Goal: Obtain resource: Obtain resource

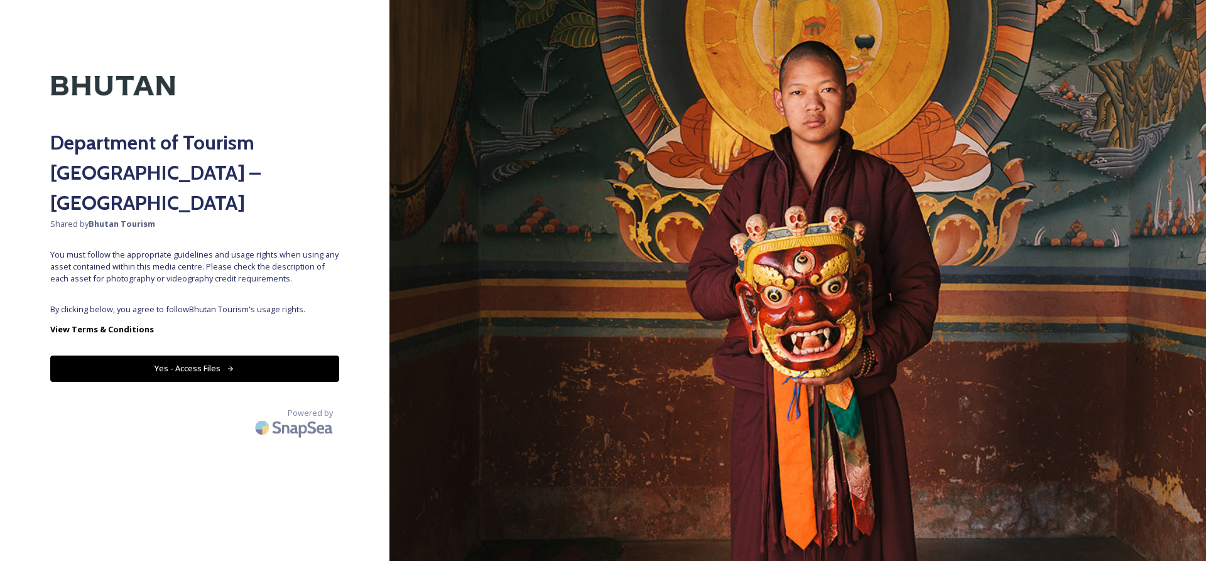
click at [231, 355] on button "Yes - Access Files" at bounding box center [194, 368] width 289 height 26
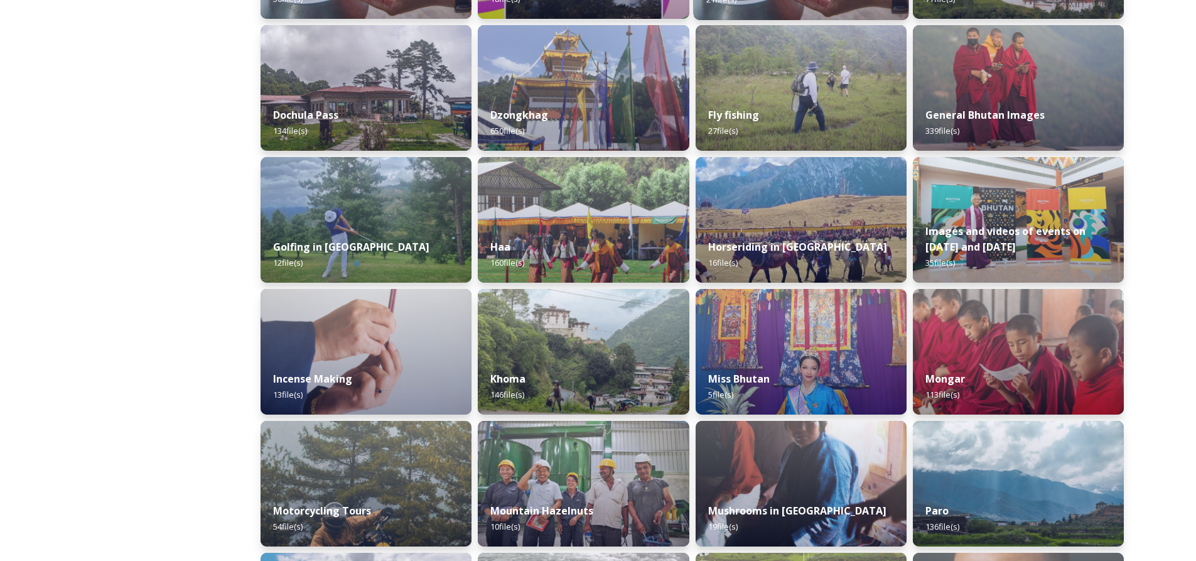
scroll to position [502, 0]
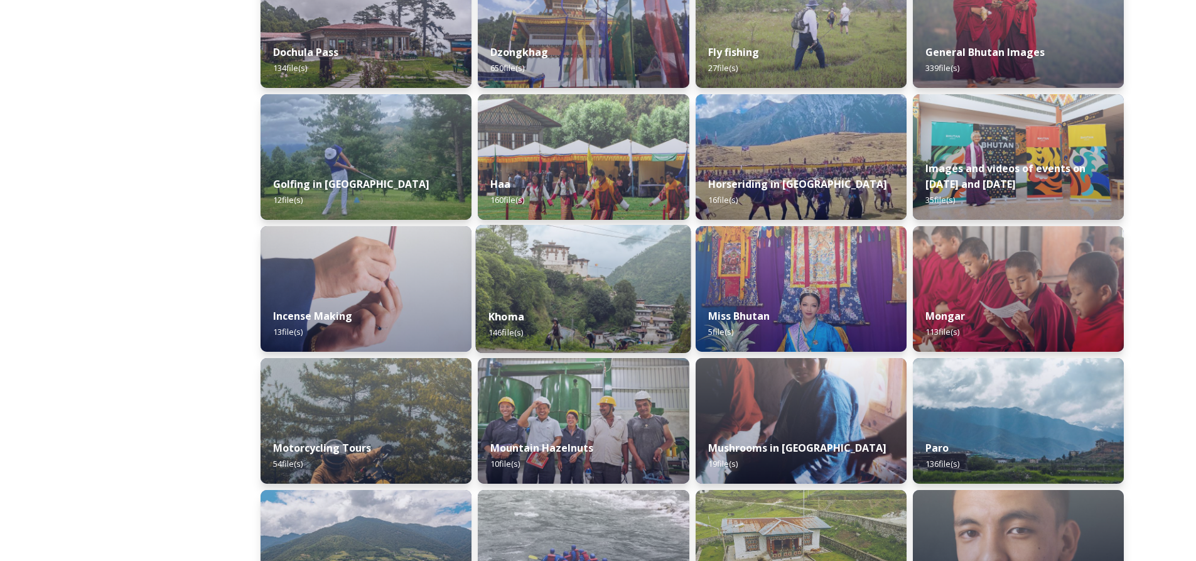
click at [619, 300] on div "Khoma 146 file(s)" at bounding box center [583, 324] width 215 height 57
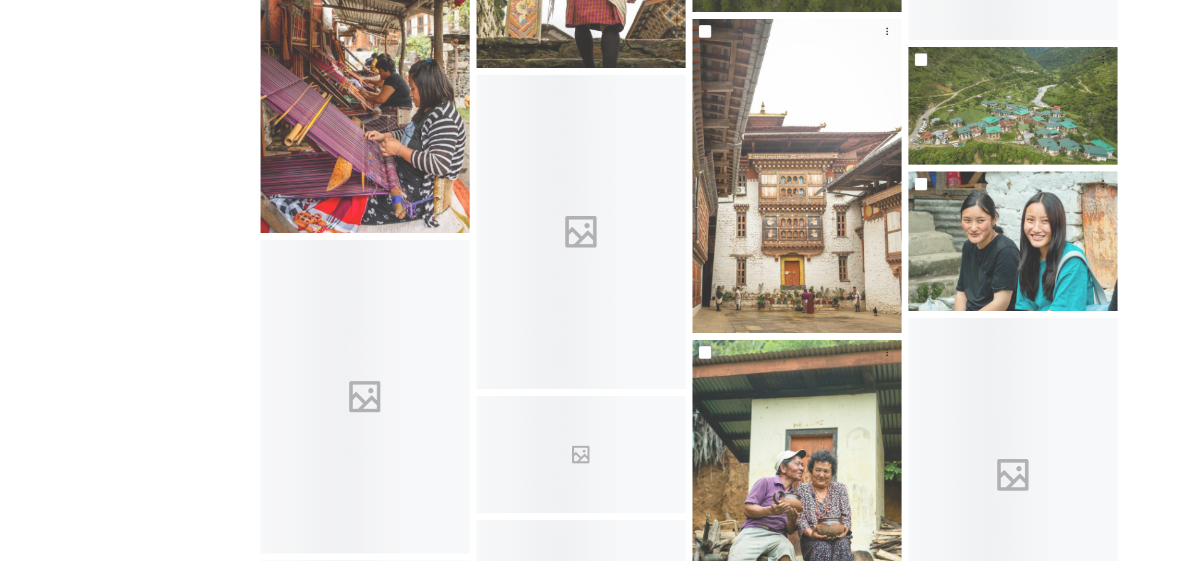
scroll to position [1758, 0]
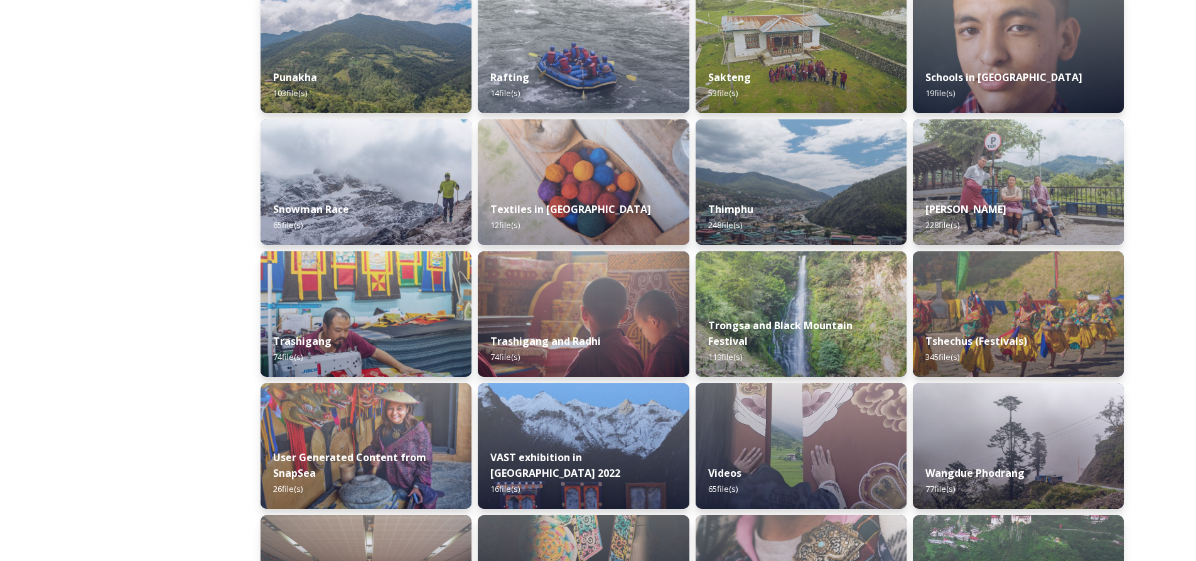
scroll to position [1193, 0]
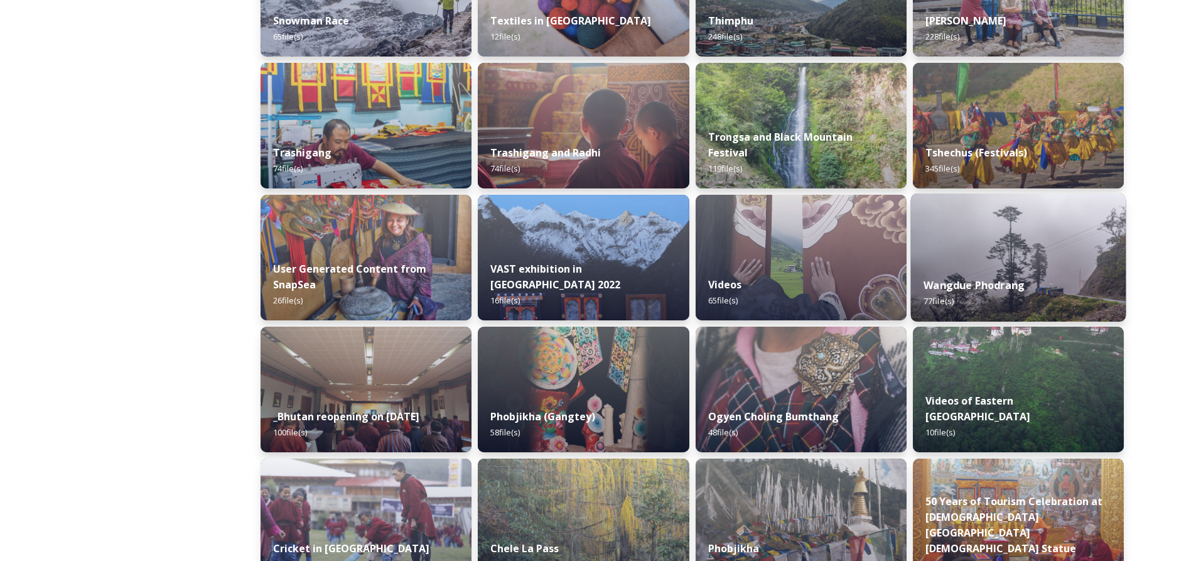
click at [995, 257] on img at bounding box center [1017, 257] width 215 height 128
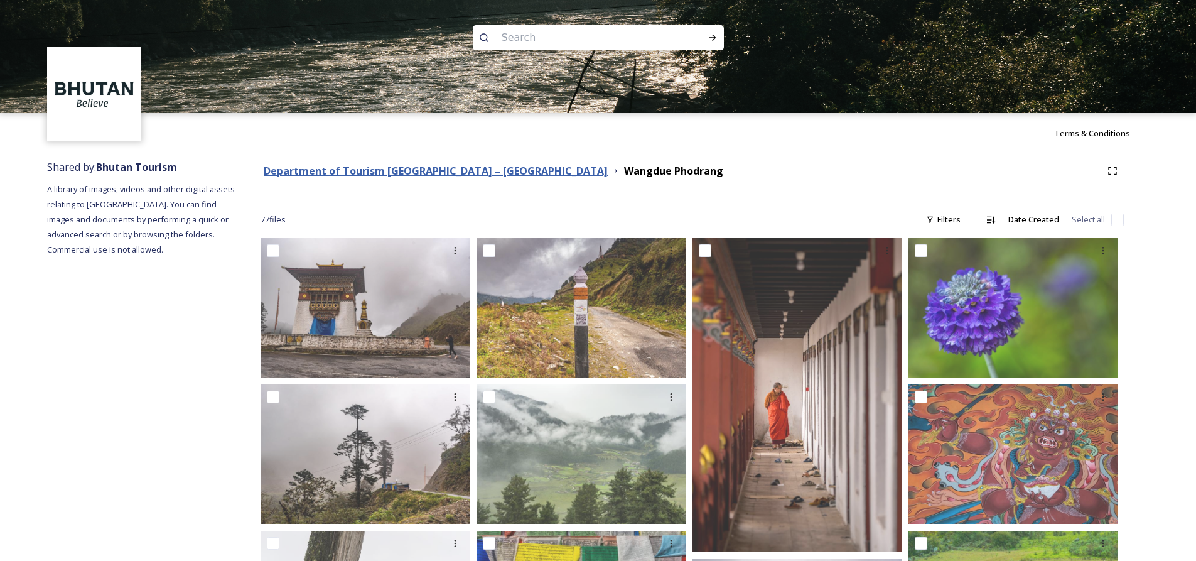
click at [406, 168] on strong "Department of Tourism [GEOGRAPHIC_DATA] – [GEOGRAPHIC_DATA]" at bounding box center [436, 171] width 344 height 14
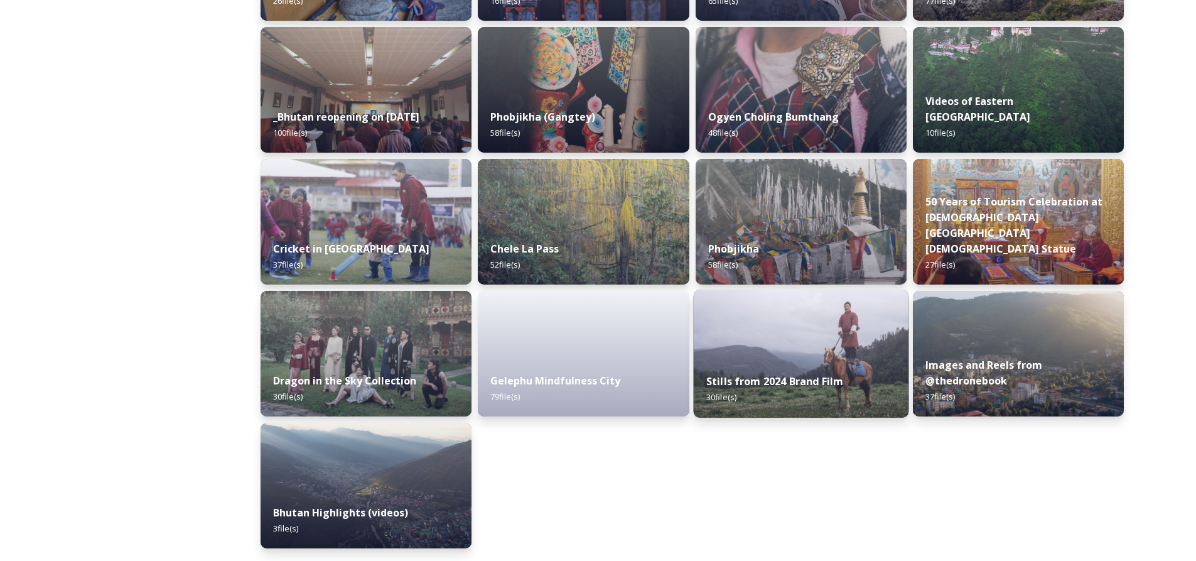
scroll to position [1367, 0]
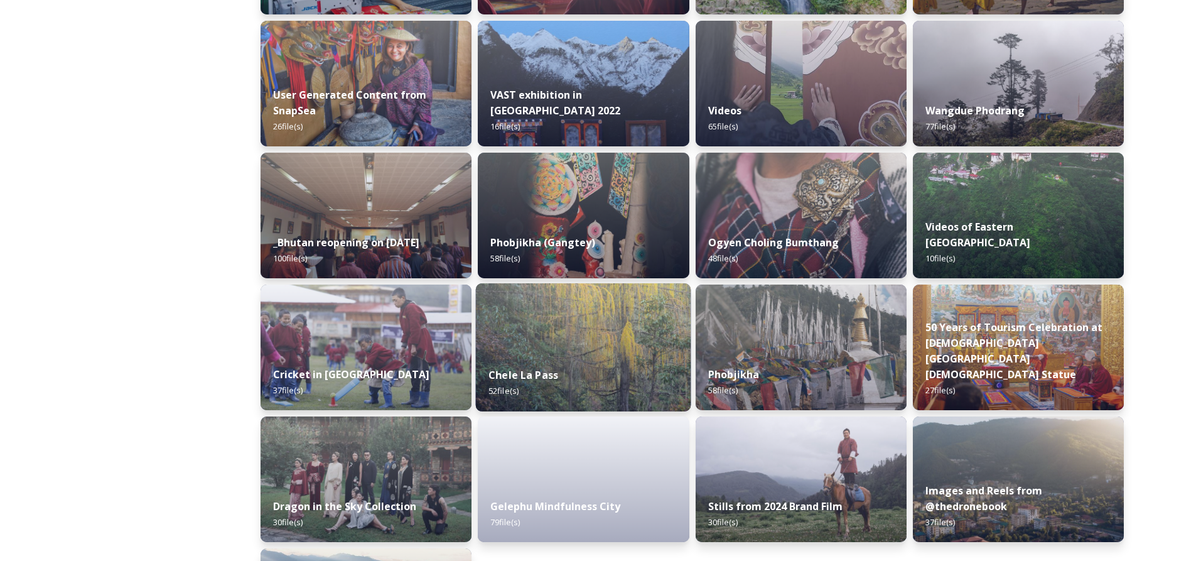
click at [639, 350] on img at bounding box center [583, 347] width 215 height 128
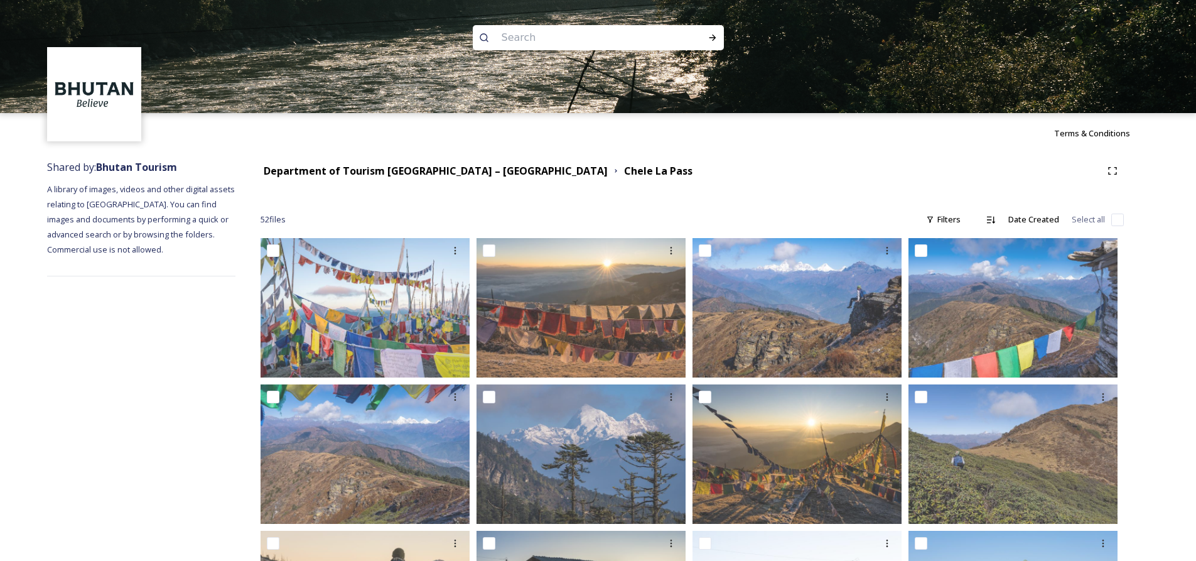
click at [423, 163] on div "Department of Tourism [GEOGRAPHIC_DATA] – [GEOGRAPHIC_DATA] [GEOGRAPHIC_DATA]" at bounding box center [692, 170] width 863 height 23
click at [441, 173] on strong "Department of Tourism [GEOGRAPHIC_DATA] – [GEOGRAPHIC_DATA]" at bounding box center [436, 171] width 344 height 14
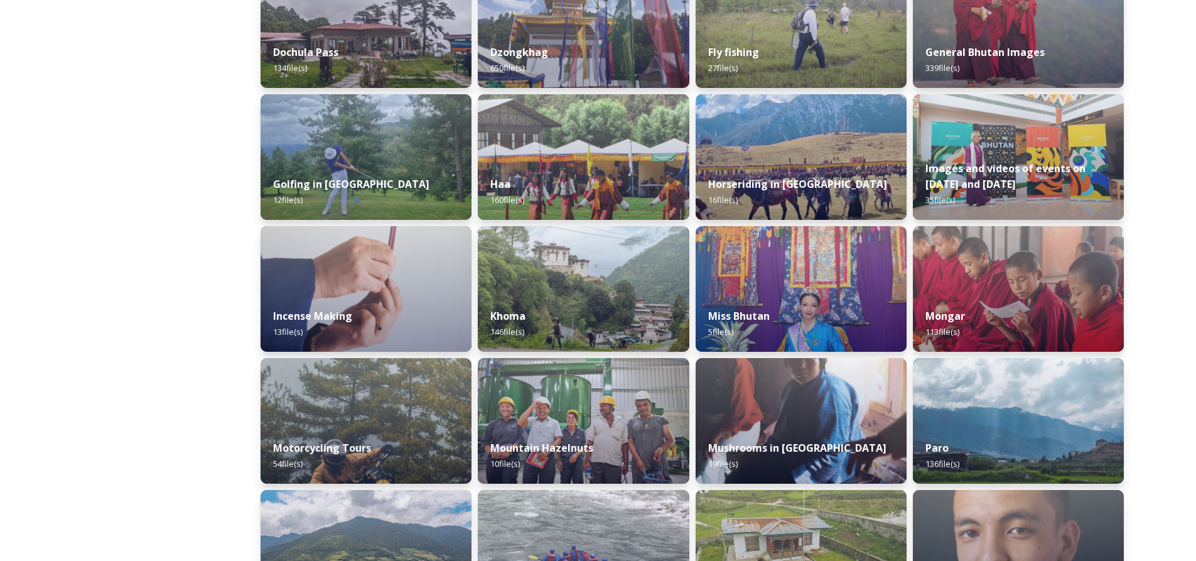
scroll to position [565, 0]
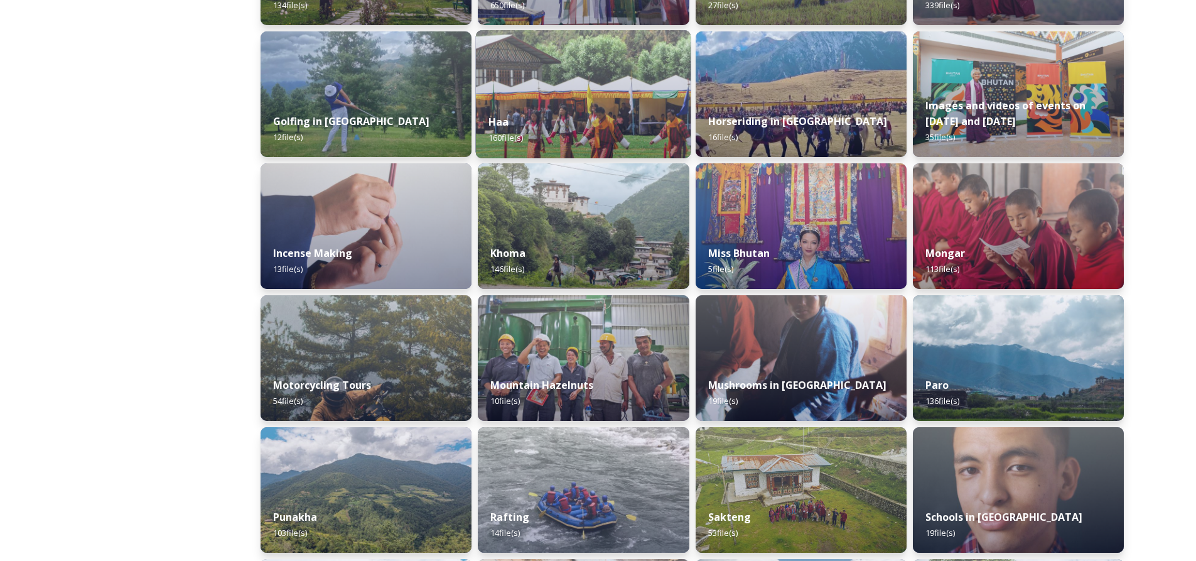
click at [612, 124] on div "Haa 160 file(s)" at bounding box center [583, 129] width 215 height 57
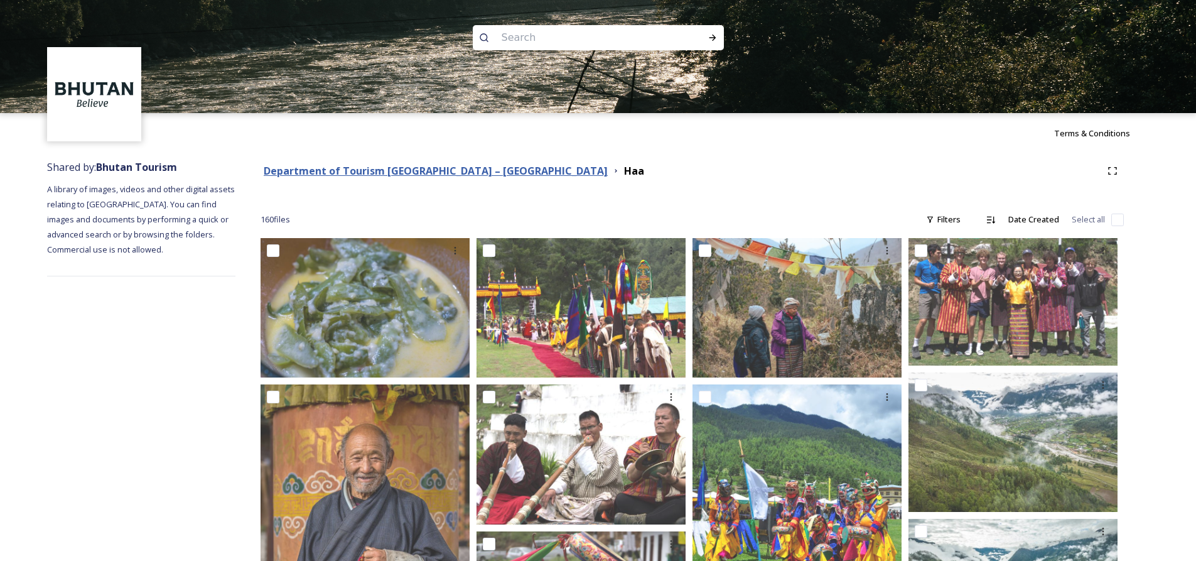
click at [380, 167] on strong "Department of Tourism [GEOGRAPHIC_DATA] – [GEOGRAPHIC_DATA]" at bounding box center [436, 171] width 344 height 14
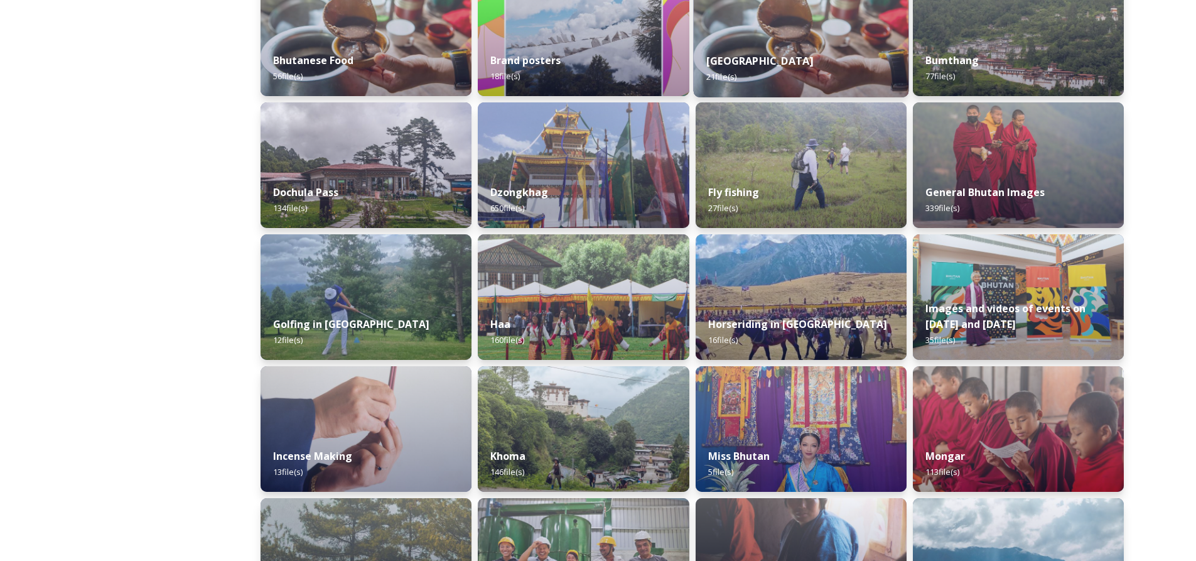
scroll to position [300, 0]
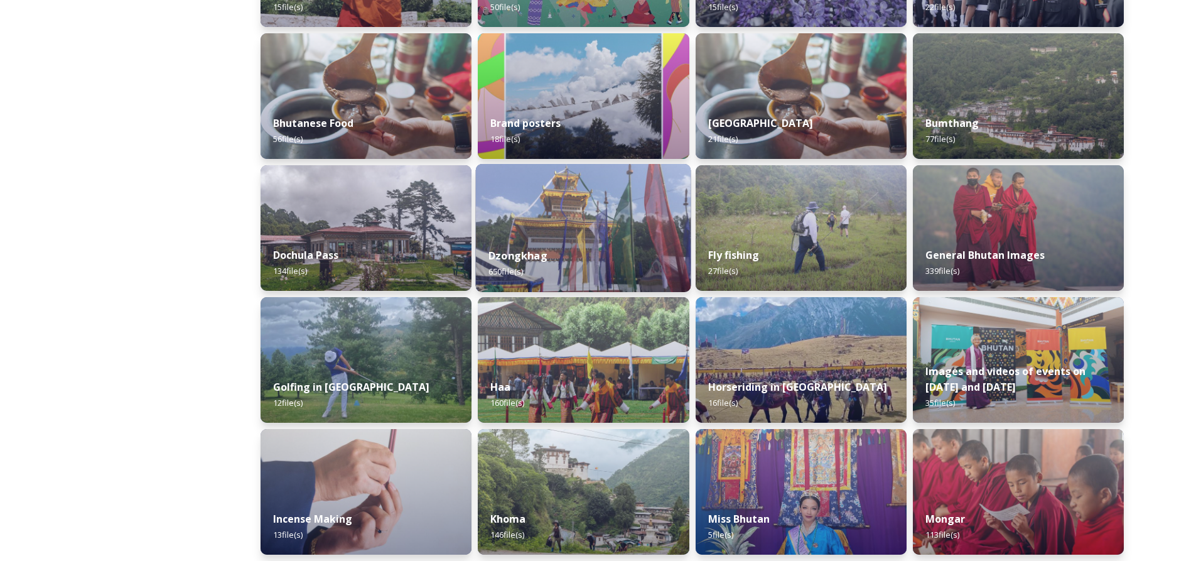
click at [650, 214] on img at bounding box center [583, 228] width 215 height 128
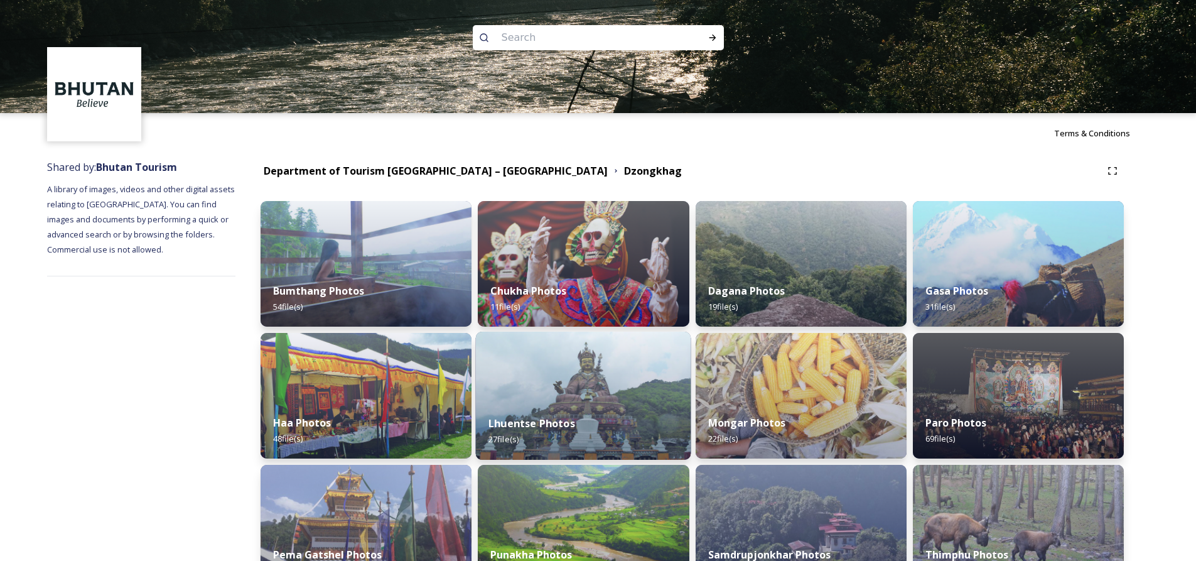
click at [615, 380] on img at bounding box center [583, 396] width 215 height 128
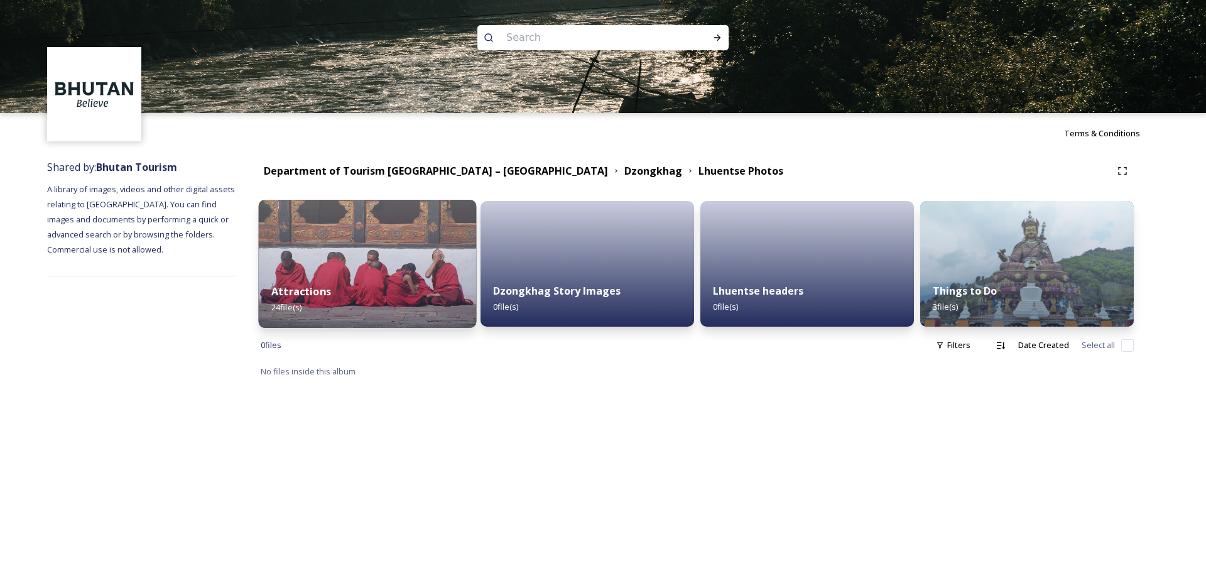
click at [415, 257] on img at bounding box center [368, 264] width 218 height 128
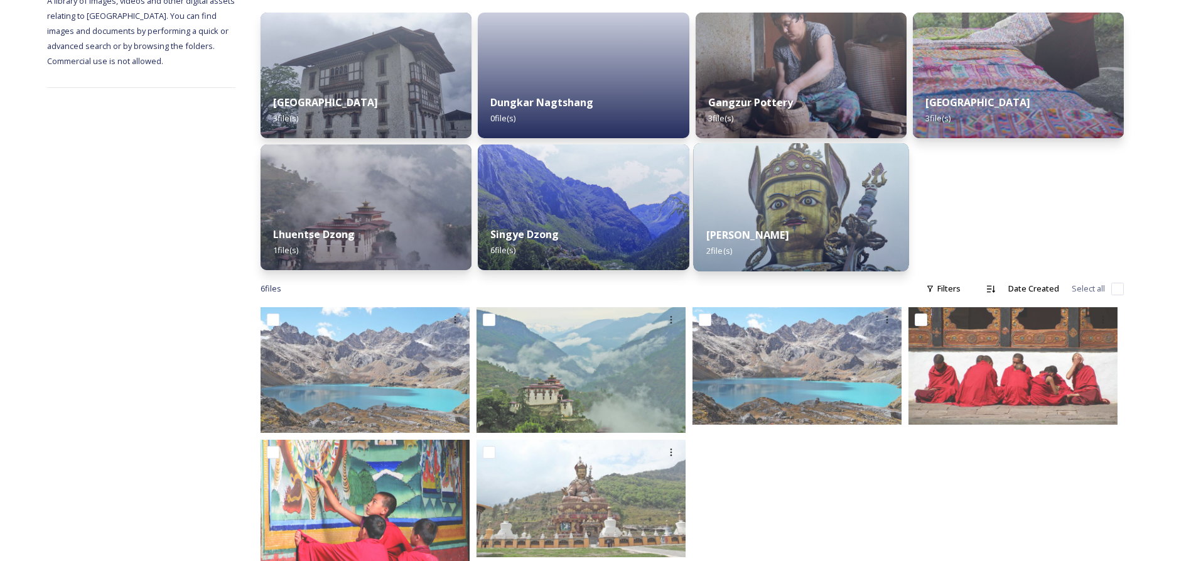
scroll to position [220, 0]
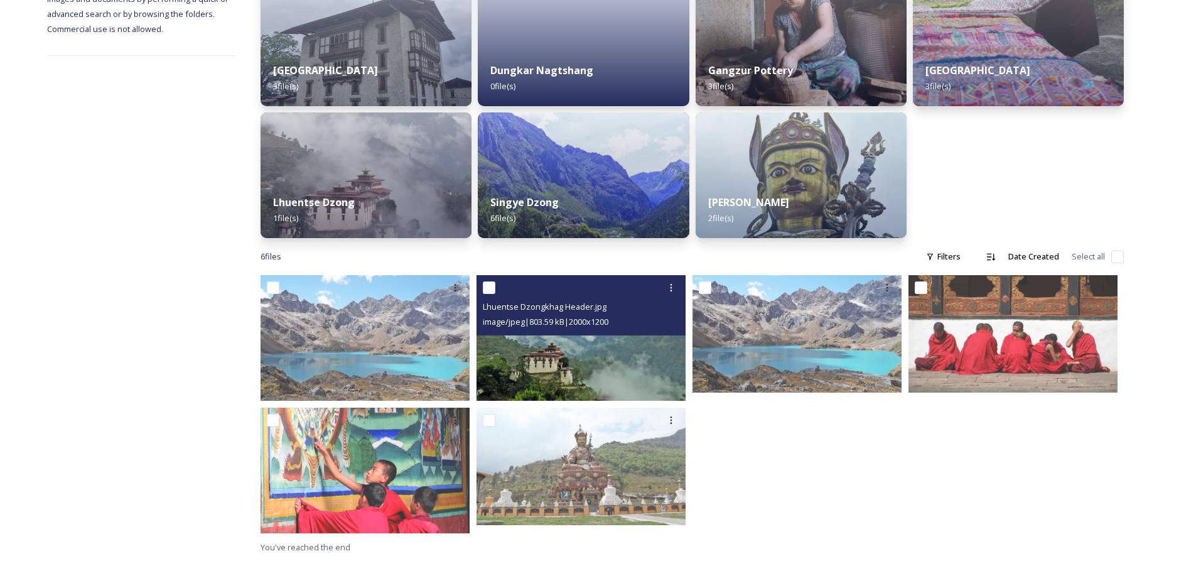
click at [541, 338] on img at bounding box center [581, 338] width 209 height 126
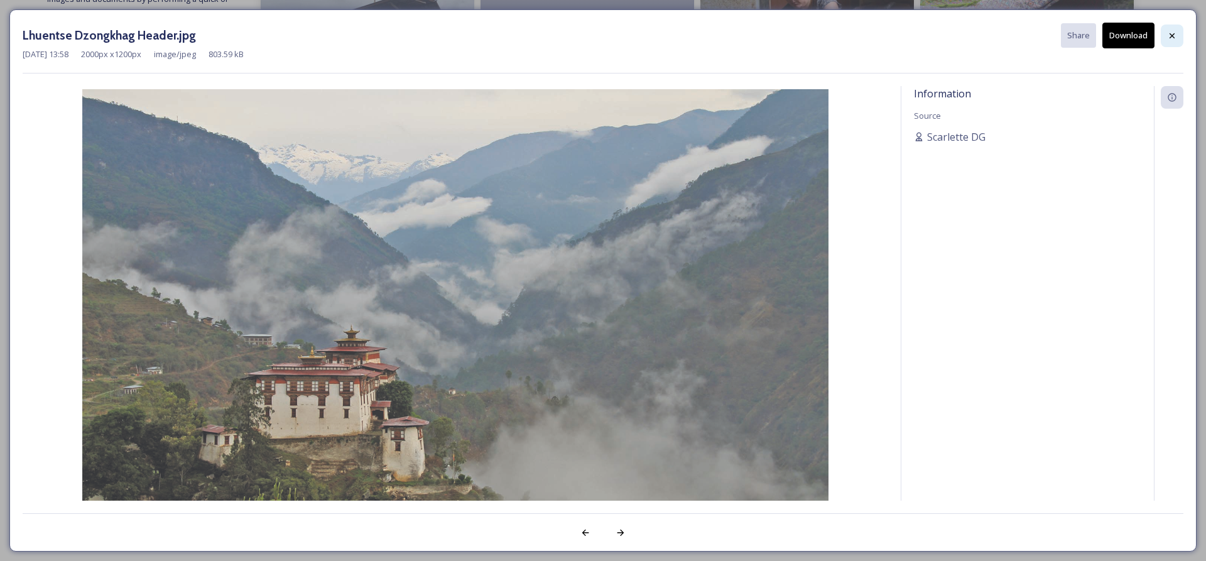
click at [1177, 33] on div at bounding box center [1171, 35] width 23 height 23
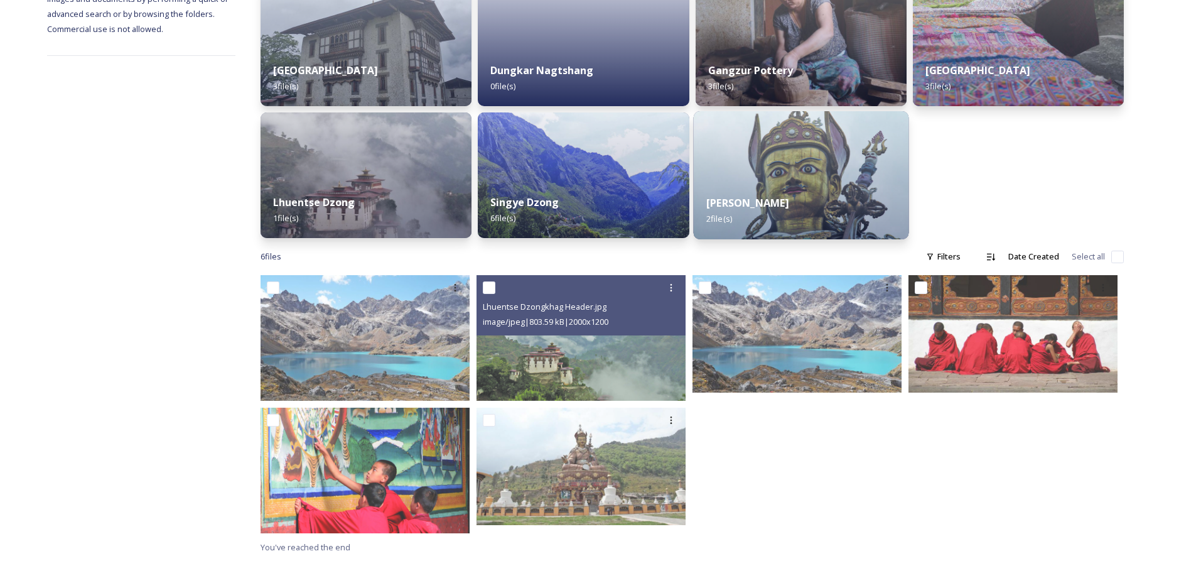
scroll to position [158, 0]
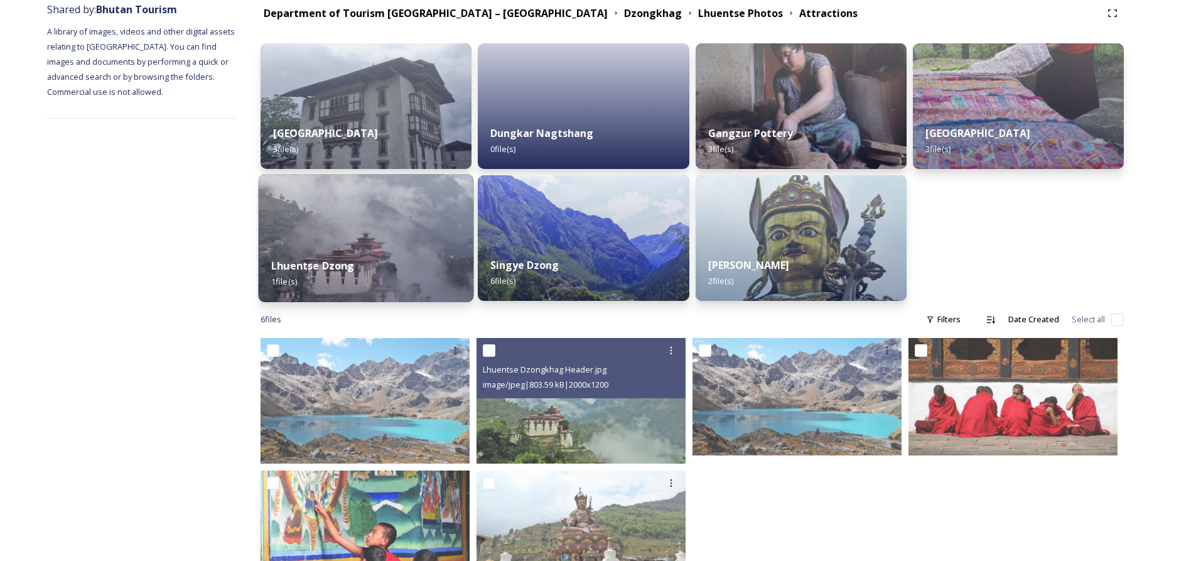
click at [443, 215] on img at bounding box center [366, 238] width 215 height 128
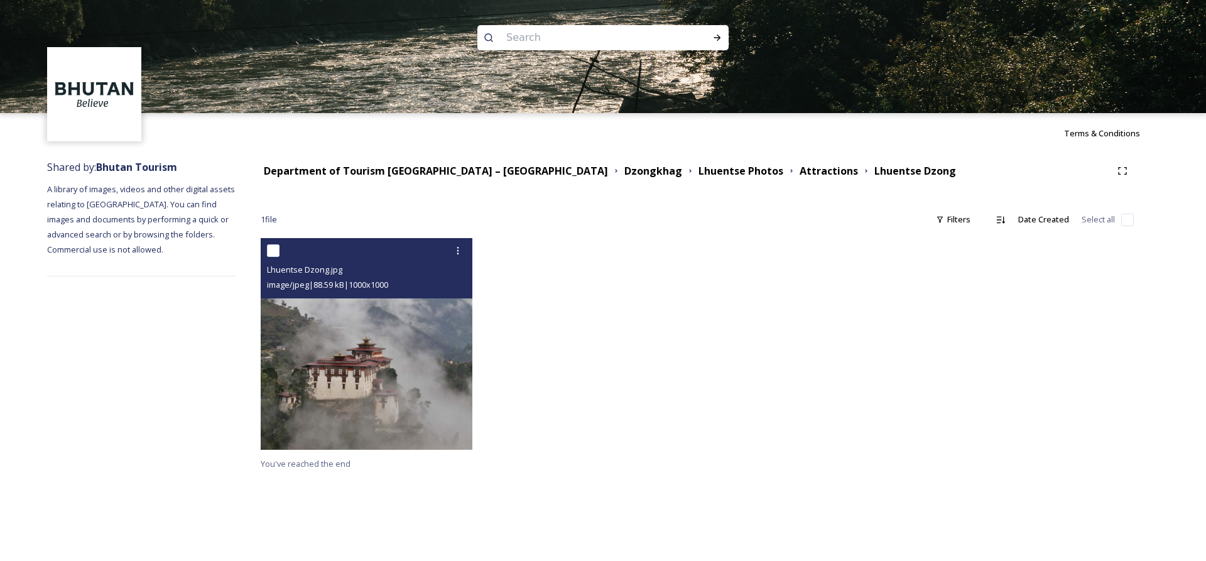
click at [406, 343] on img at bounding box center [367, 344] width 212 height 212
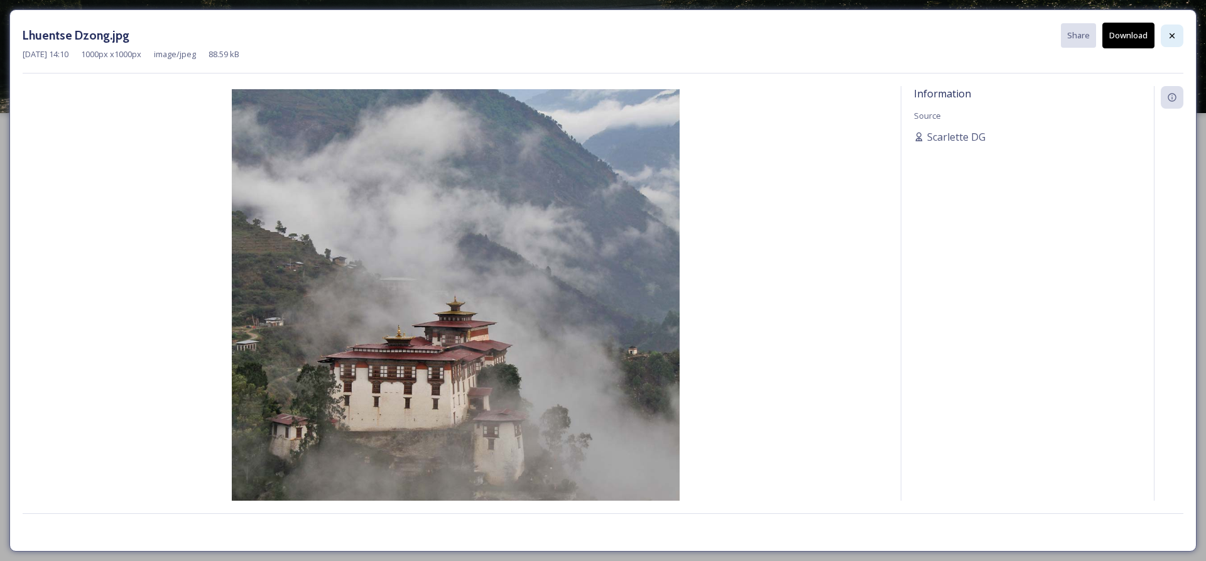
click at [1169, 33] on icon at bounding box center [1172, 36] width 10 height 10
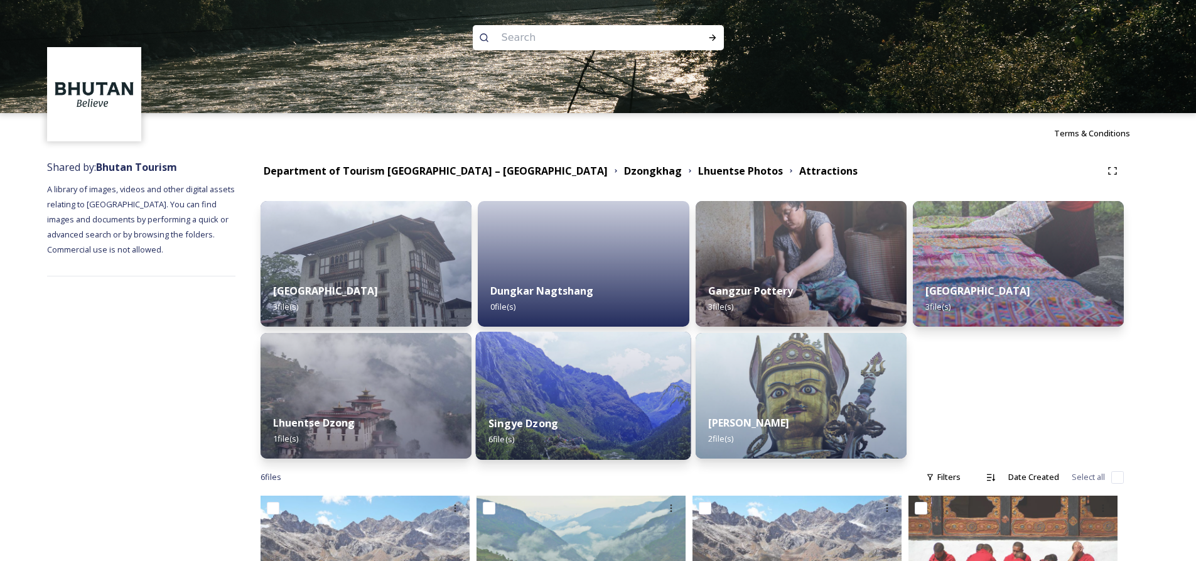
click at [594, 399] on img at bounding box center [583, 396] width 215 height 128
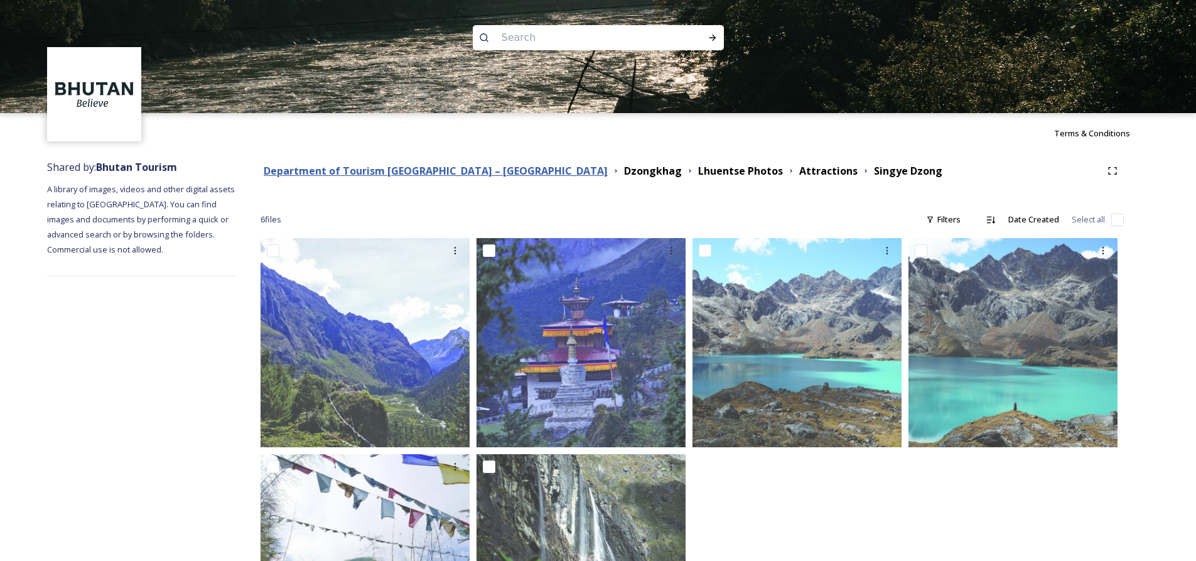
click at [457, 166] on strong "Department of Tourism [GEOGRAPHIC_DATA] – [GEOGRAPHIC_DATA]" at bounding box center [436, 171] width 344 height 14
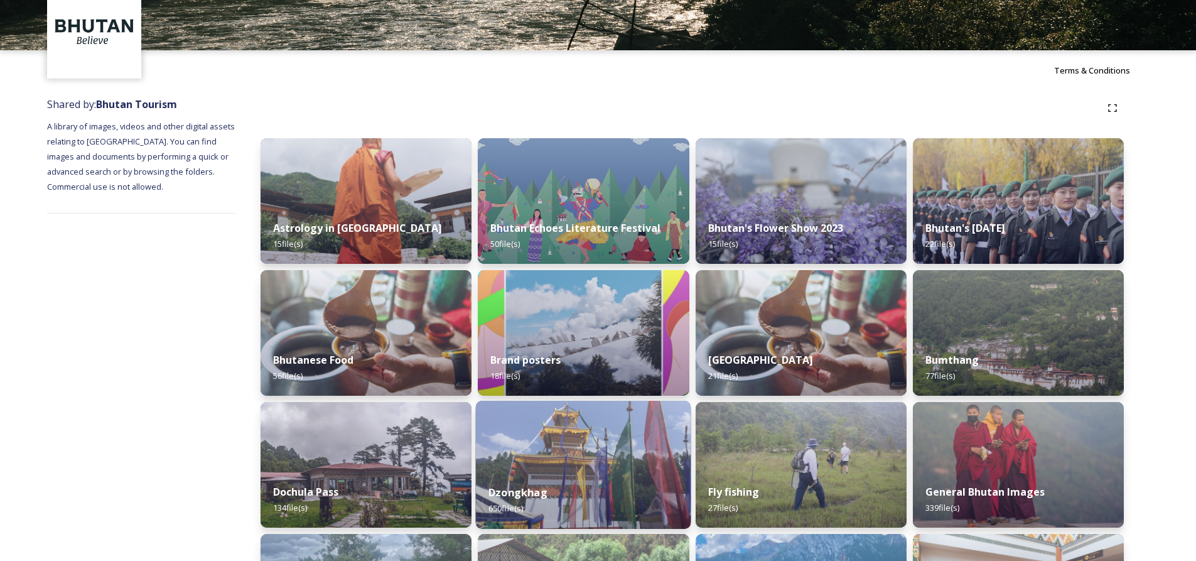
scroll to position [126, 0]
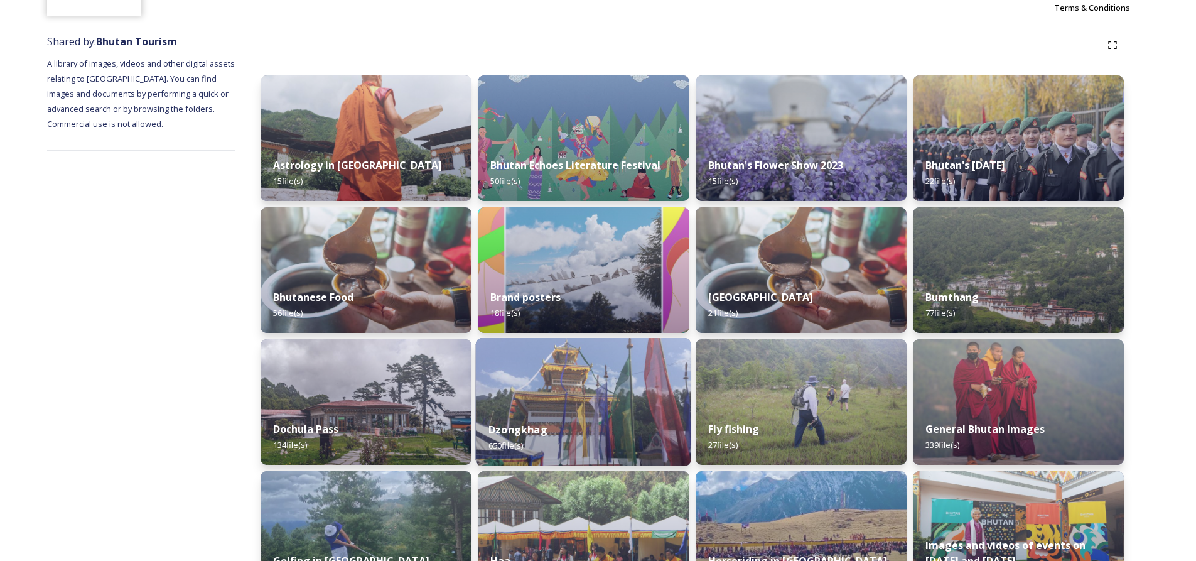
click at [612, 413] on div "Dzongkhag 650 file(s)" at bounding box center [583, 437] width 215 height 57
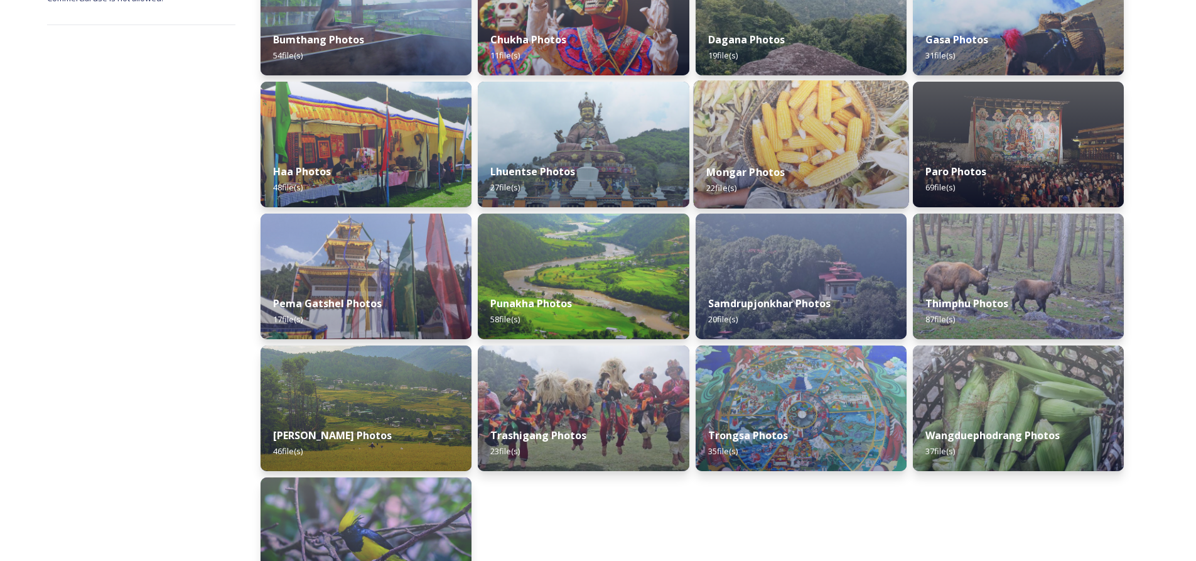
scroll to position [314, 0]
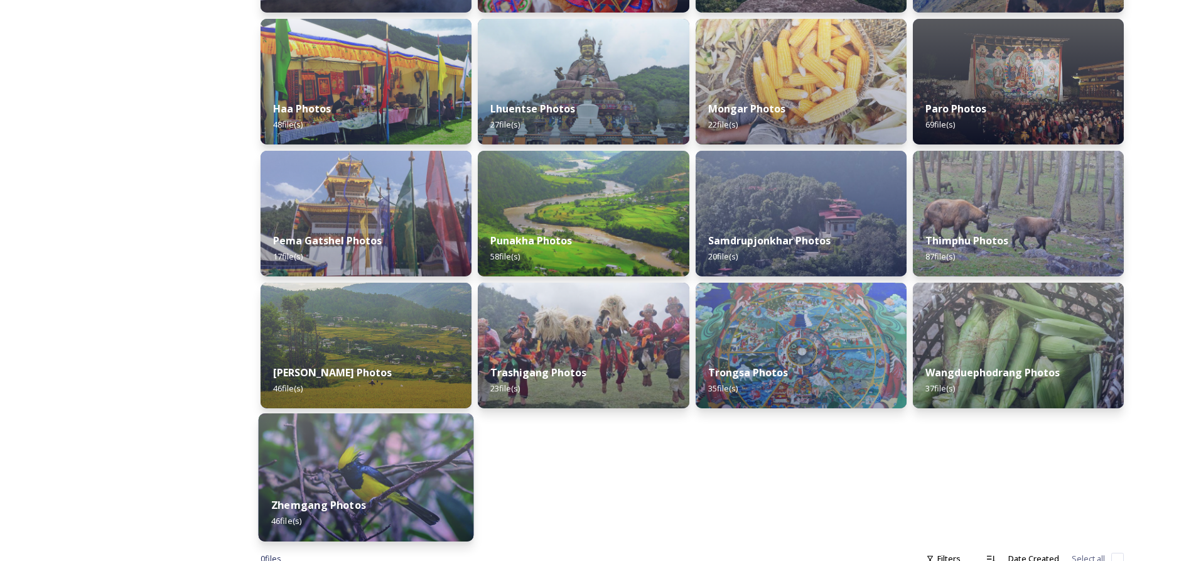
click at [402, 482] on img at bounding box center [366, 477] width 215 height 128
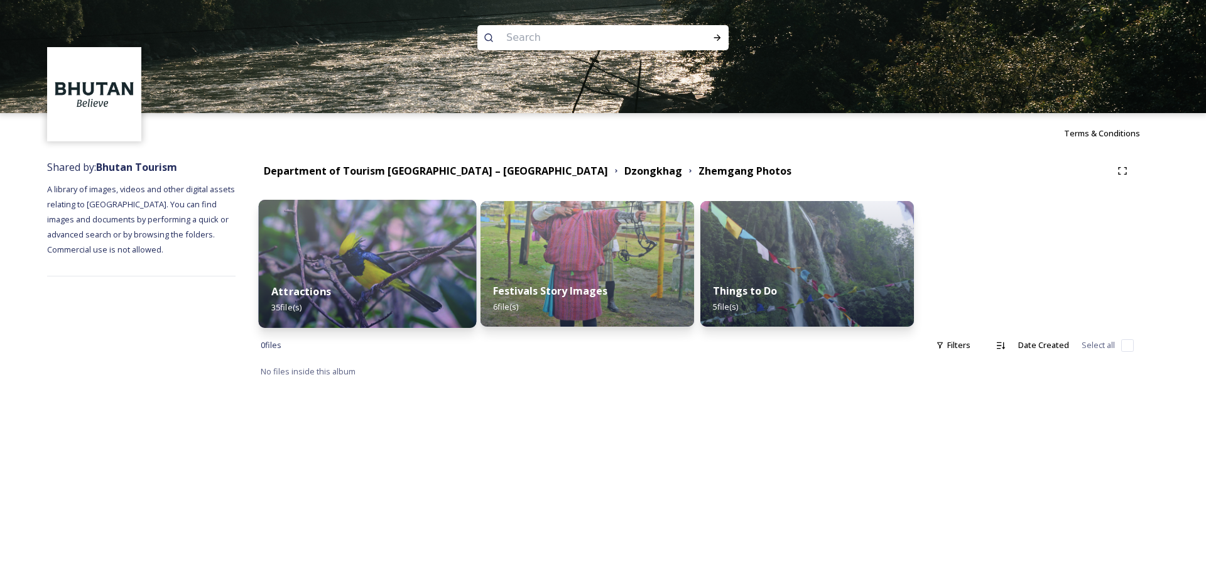
click at [338, 279] on div "Attractions 35 file(s)" at bounding box center [368, 299] width 218 height 57
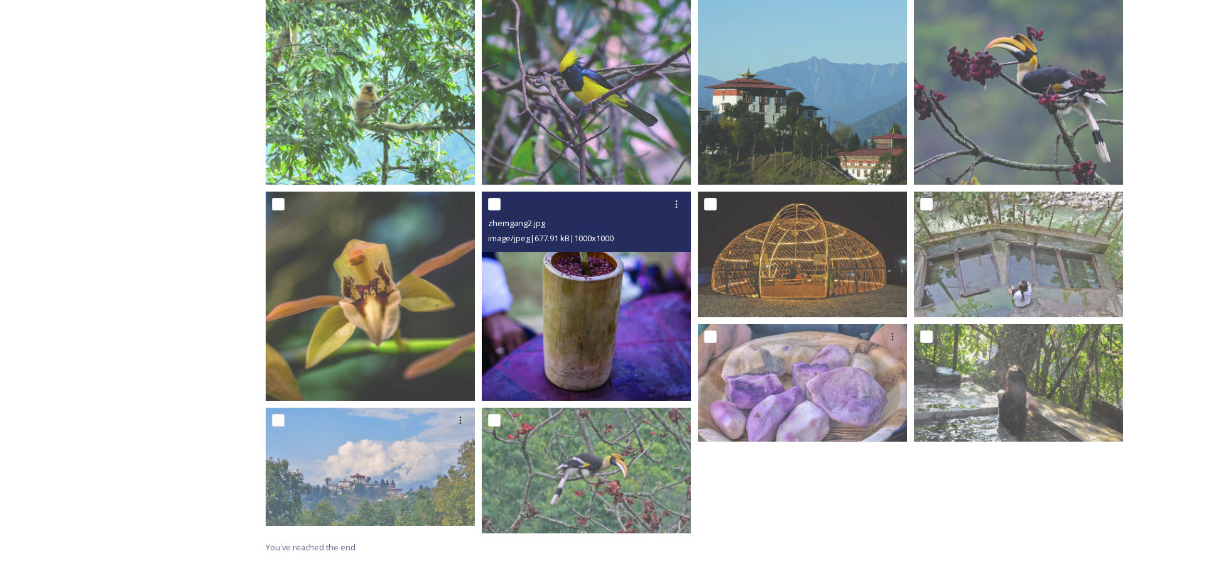
scroll to position [269, 0]
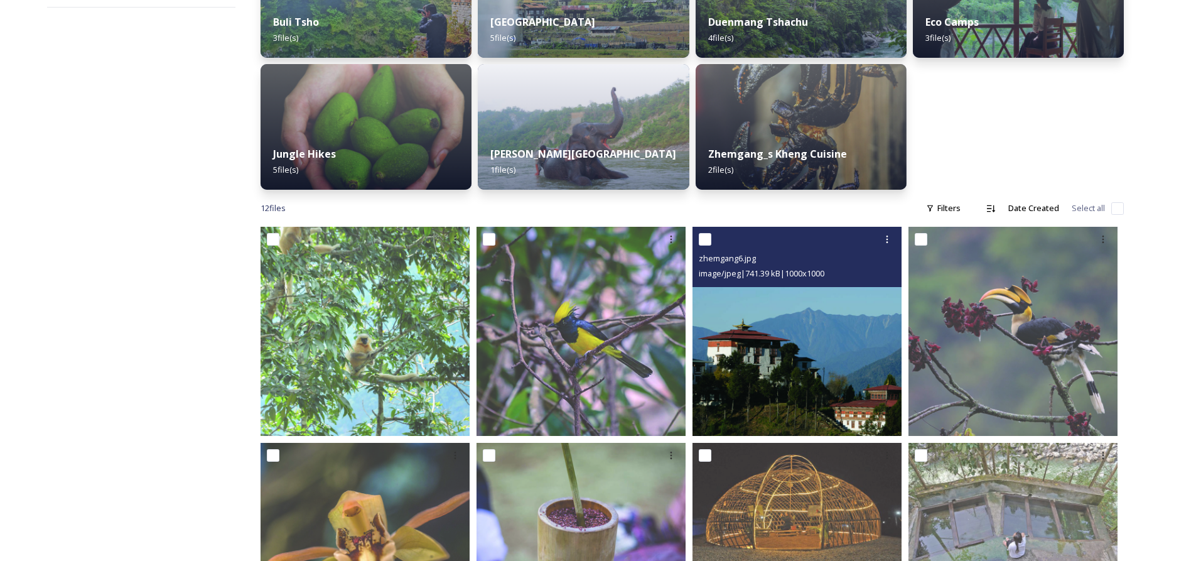
click at [754, 316] on img at bounding box center [797, 331] width 209 height 209
